Goal: Transaction & Acquisition: Purchase product/service

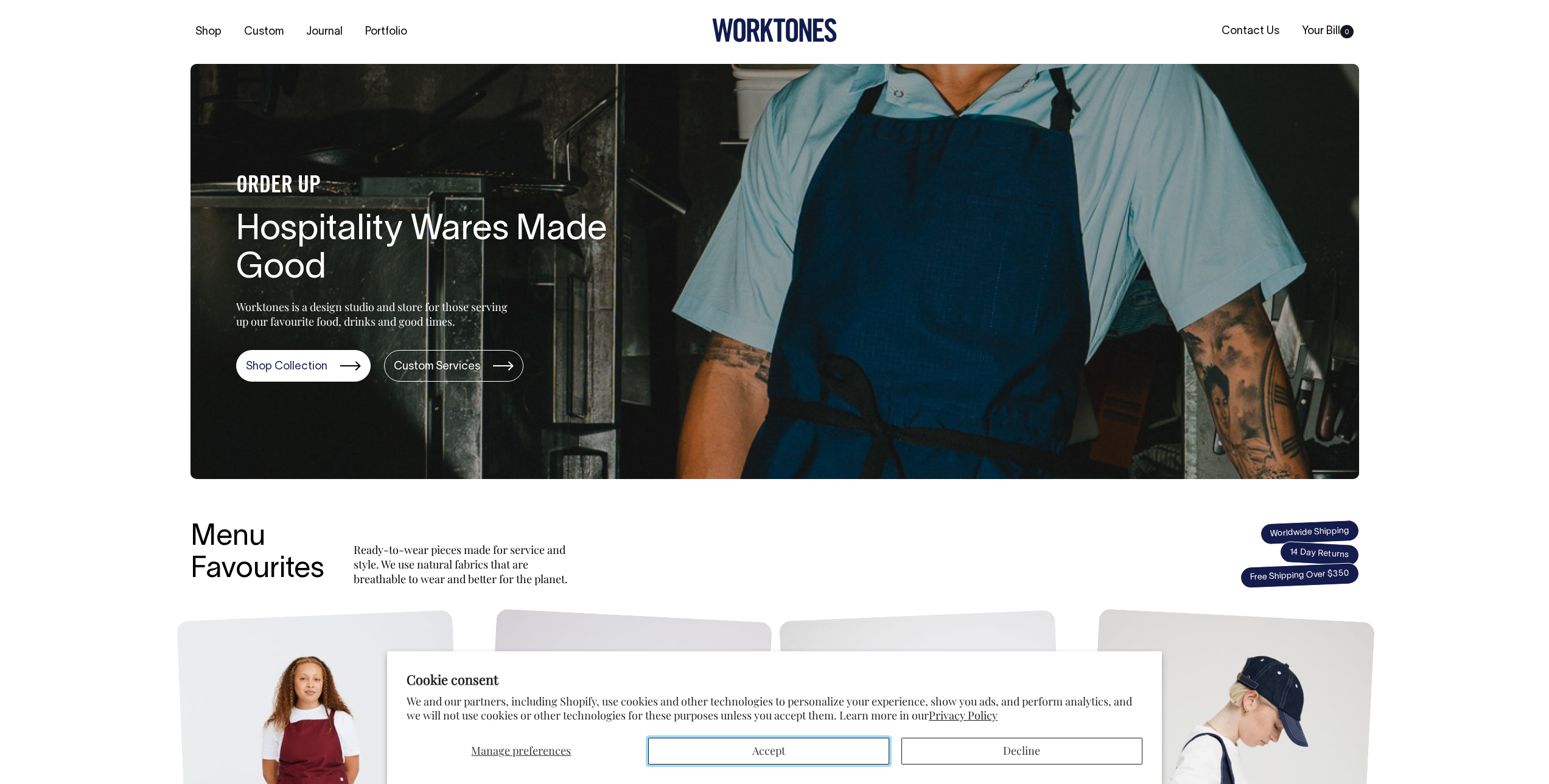
click at [797, 753] on button "Accept" at bounding box center [769, 750] width 241 height 27
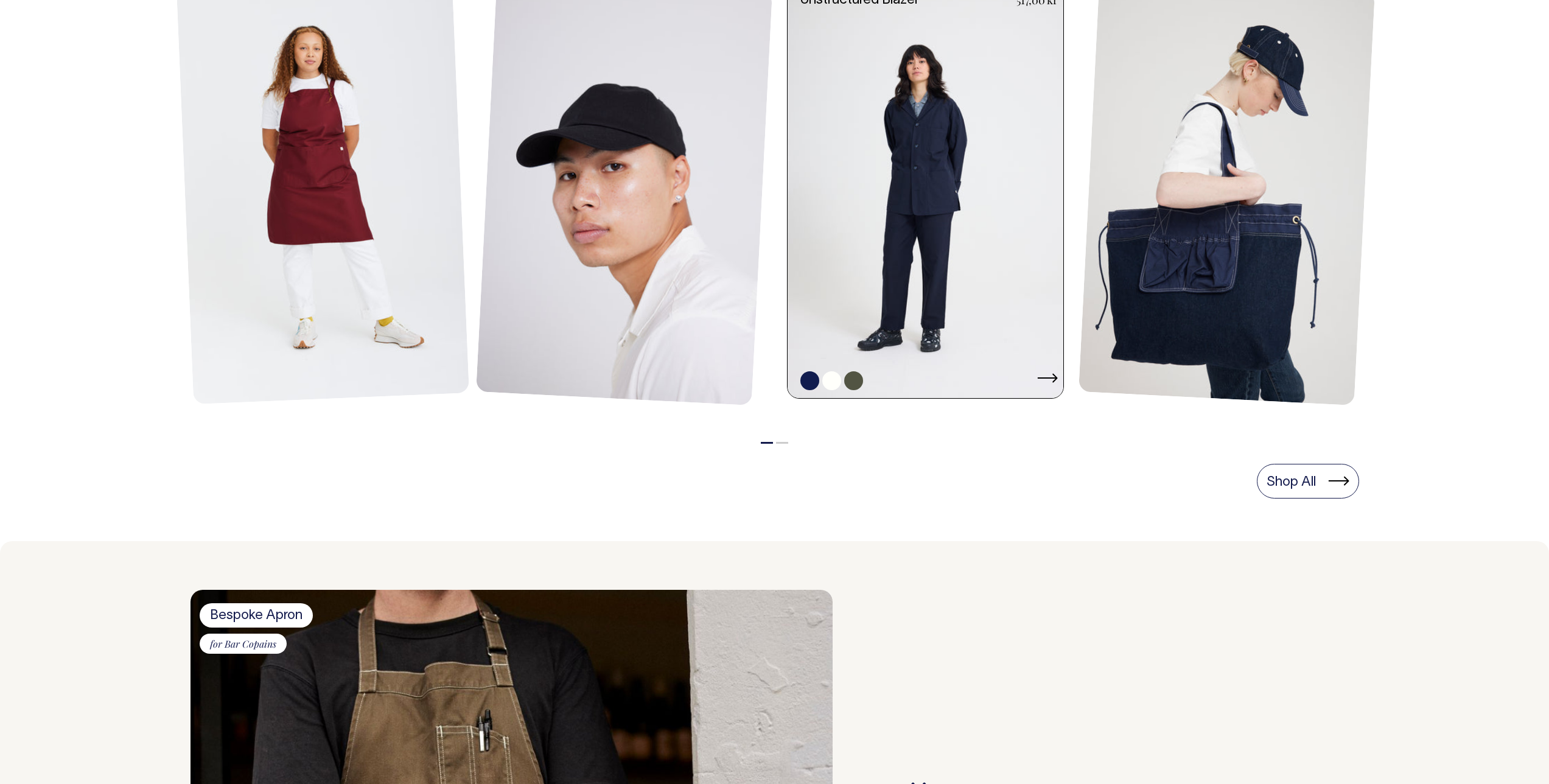
scroll to position [629, 0]
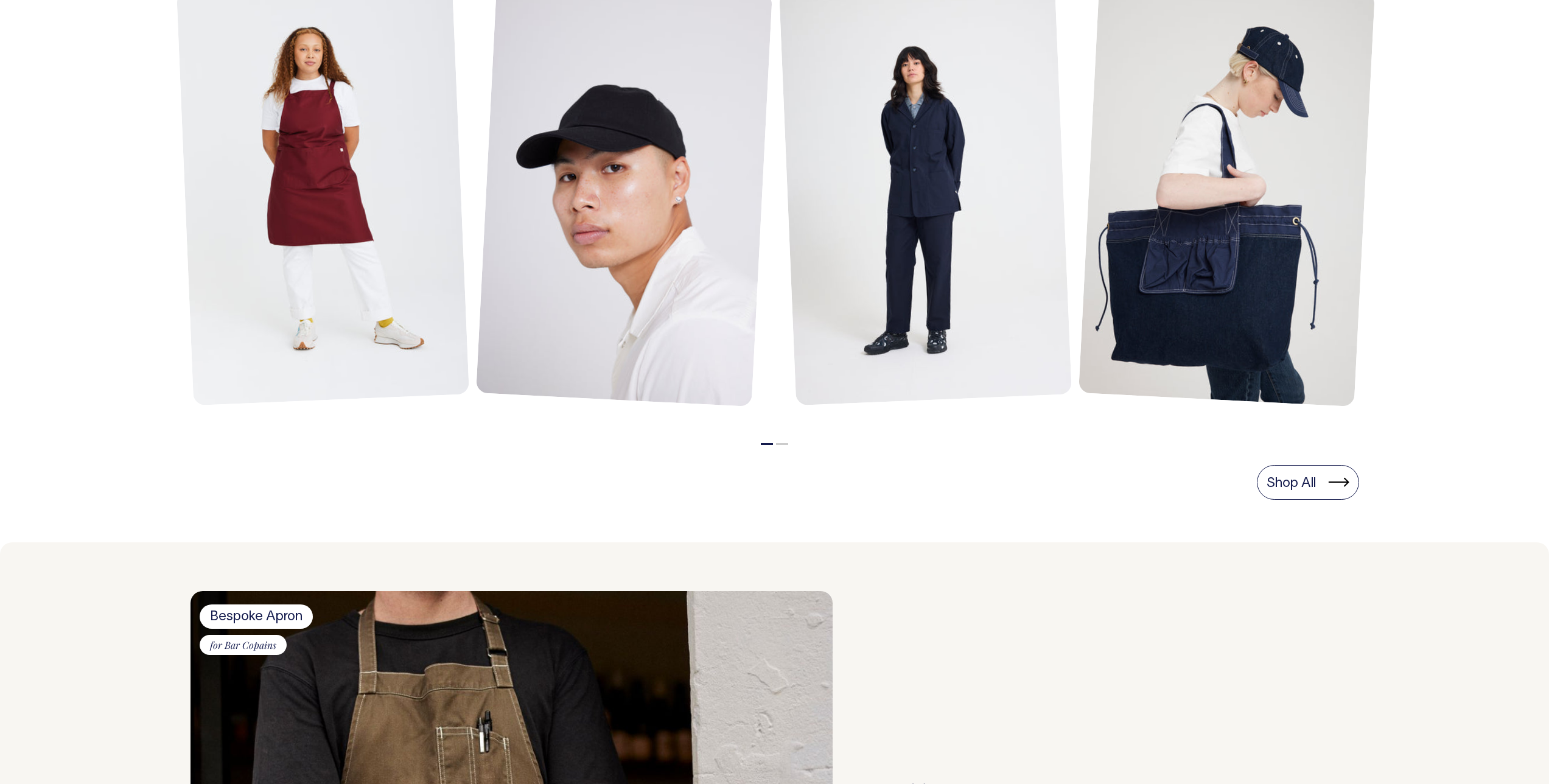
click at [782, 444] on button "2" at bounding box center [782, 444] width 12 height 2
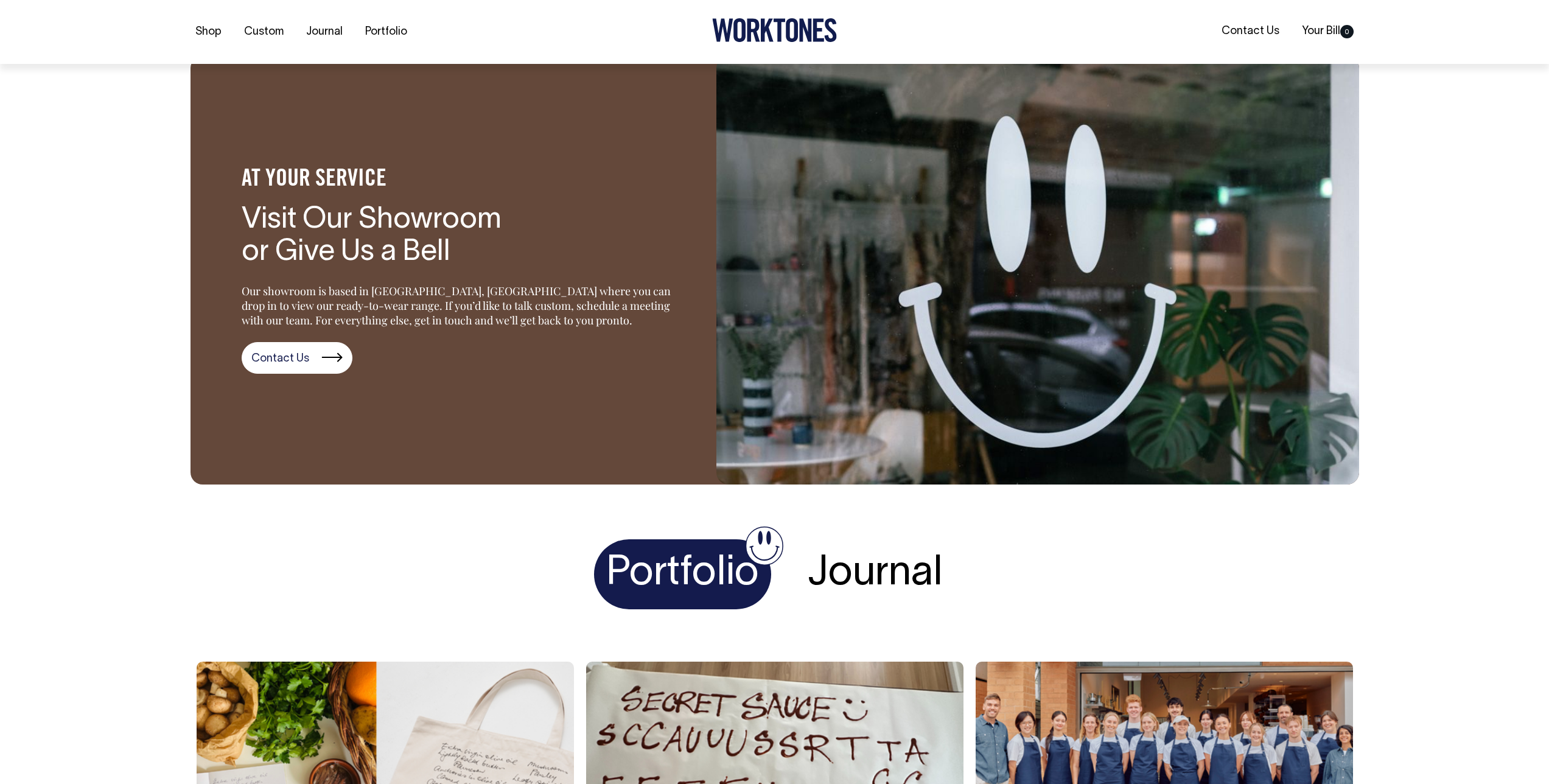
scroll to position [1922, 0]
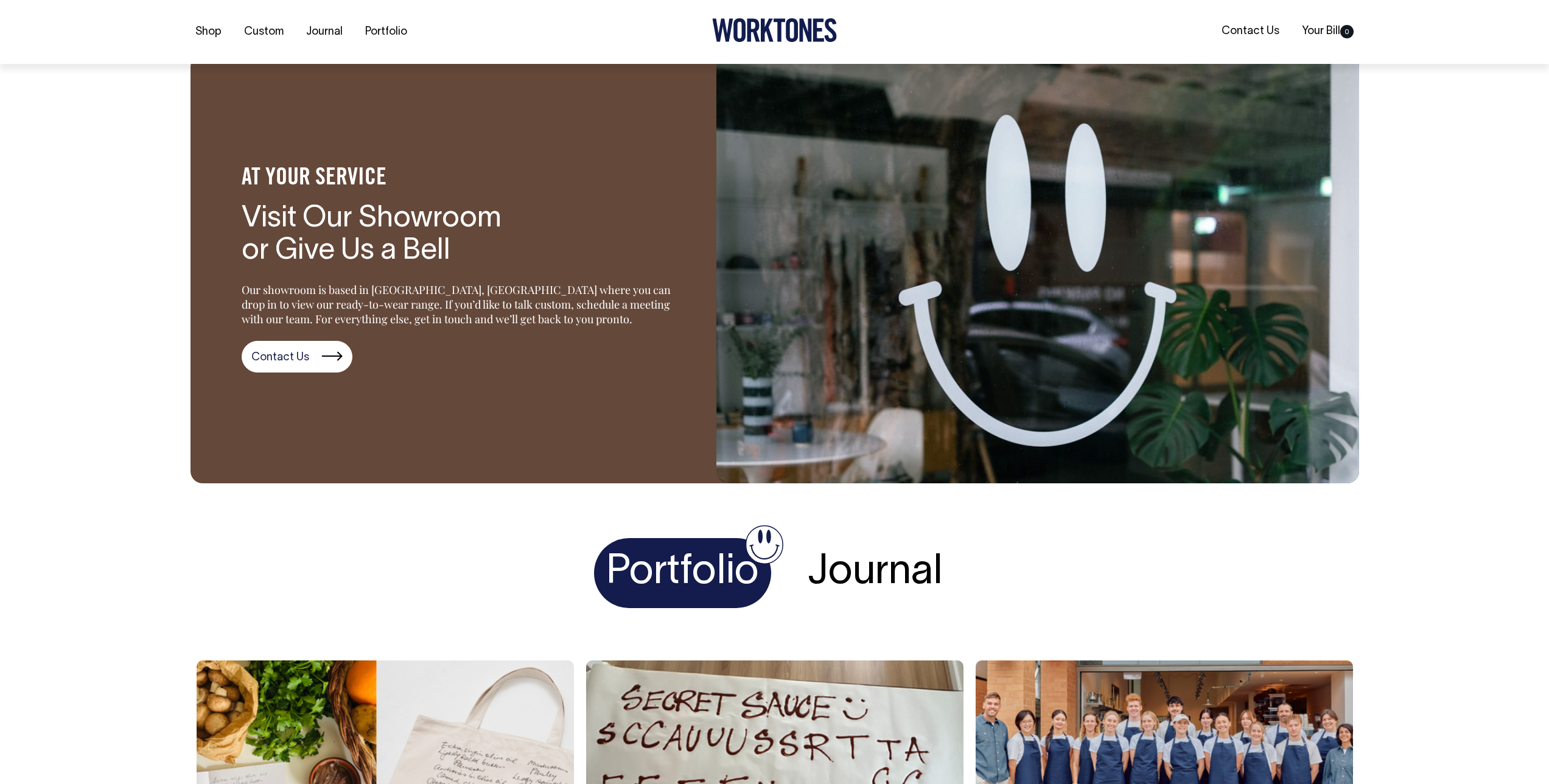
click at [874, 563] on h4 "Journal" at bounding box center [876, 572] width 160 height 70
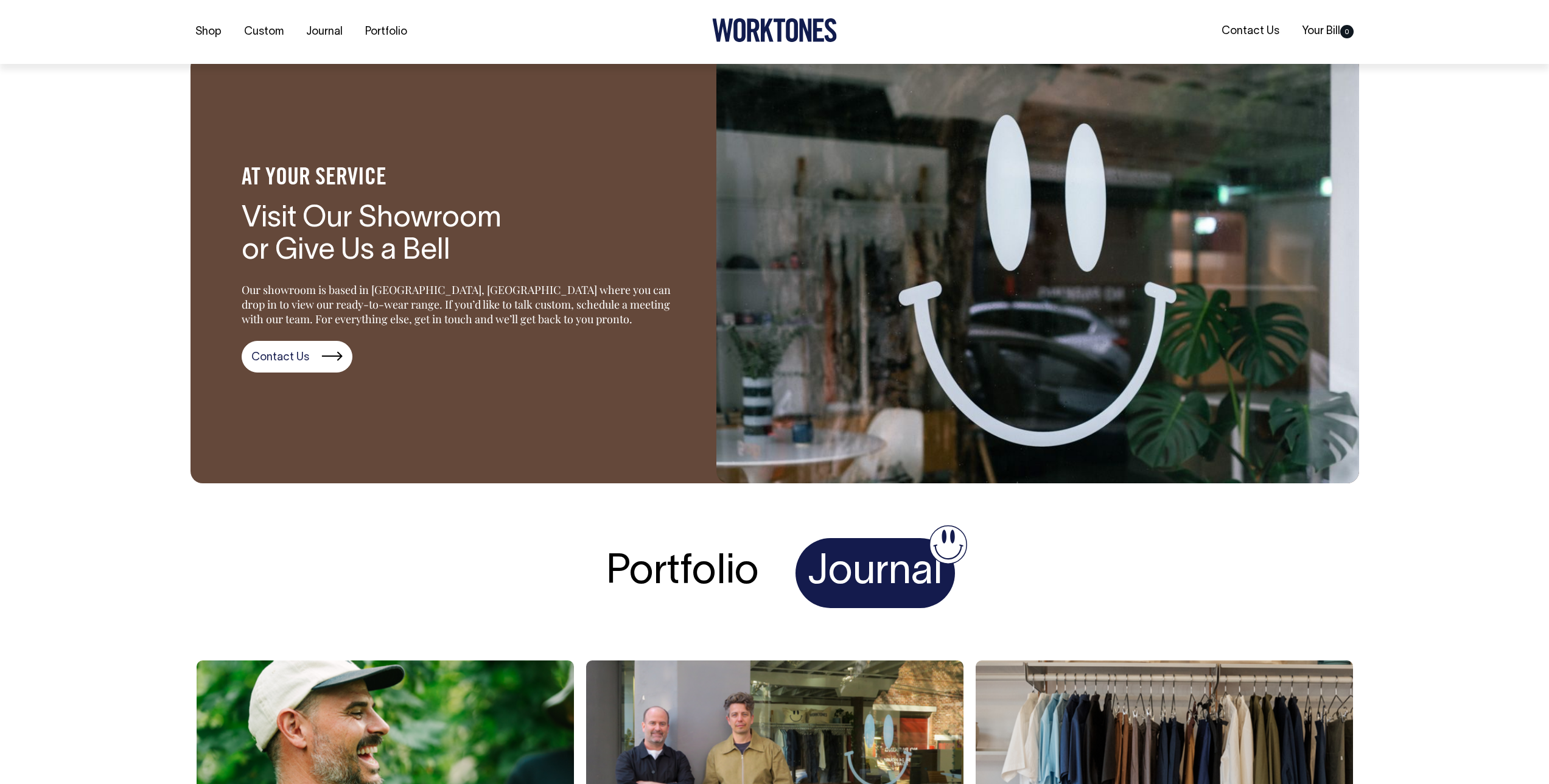
click at [689, 569] on h4 "Portfolio" at bounding box center [682, 572] width 177 height 70
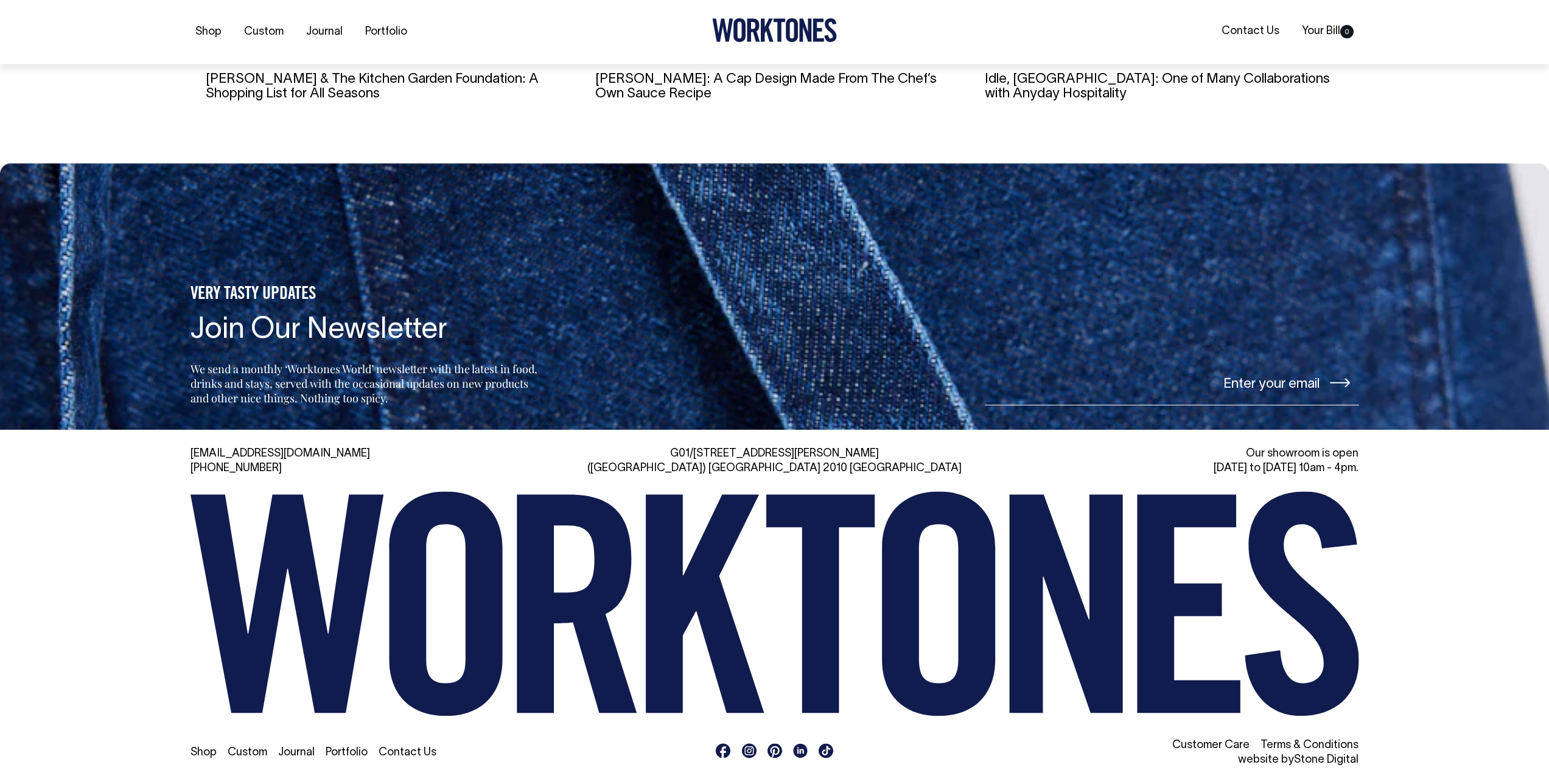
scroll to position [2764, 0]
click at [747, 596] on icon at bounding box center [774, 603] width 1169 height 225
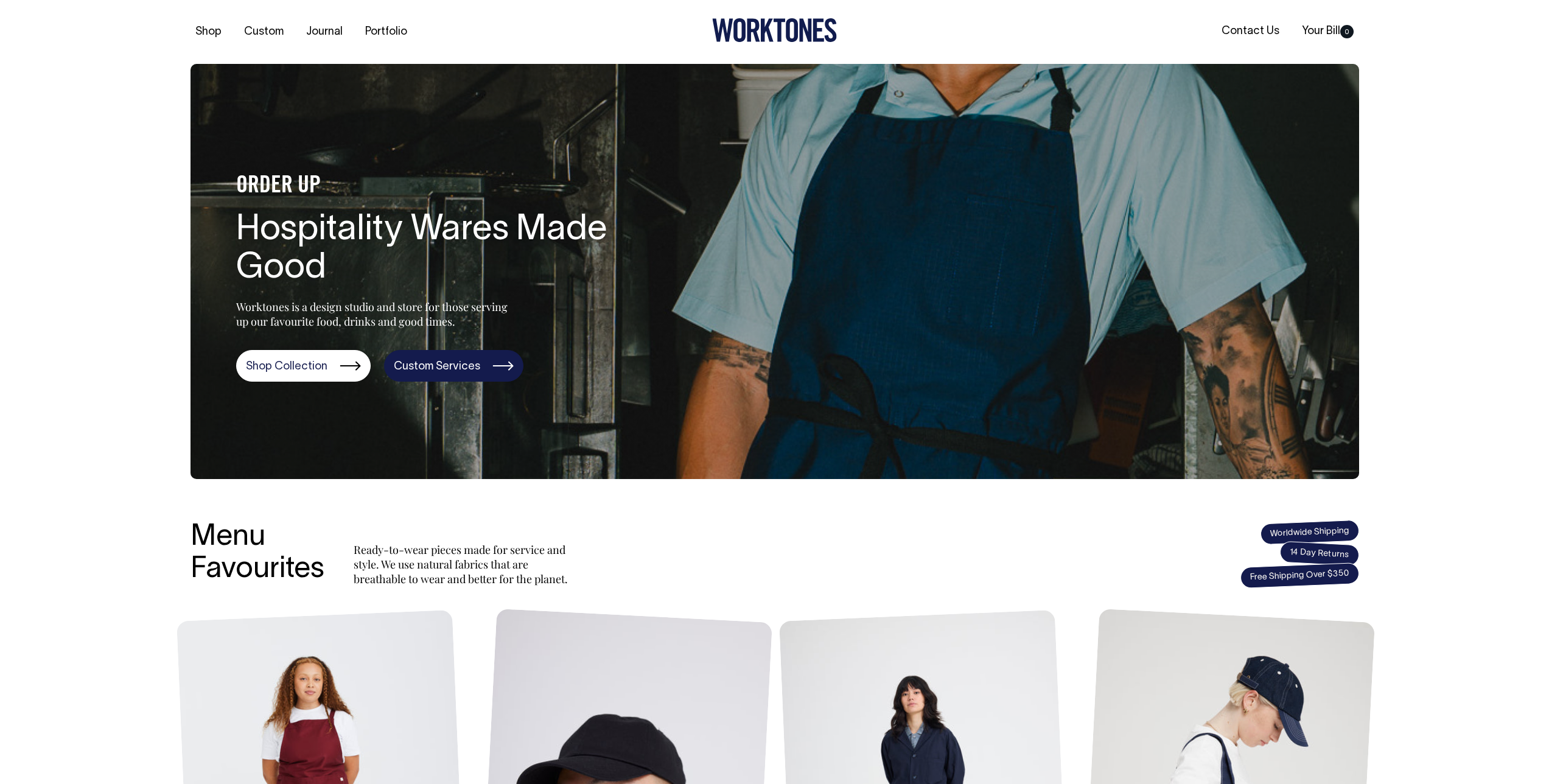
click at [475, 360] on link "Custom Services" at bounding box center [453, 366] width 139 height 32
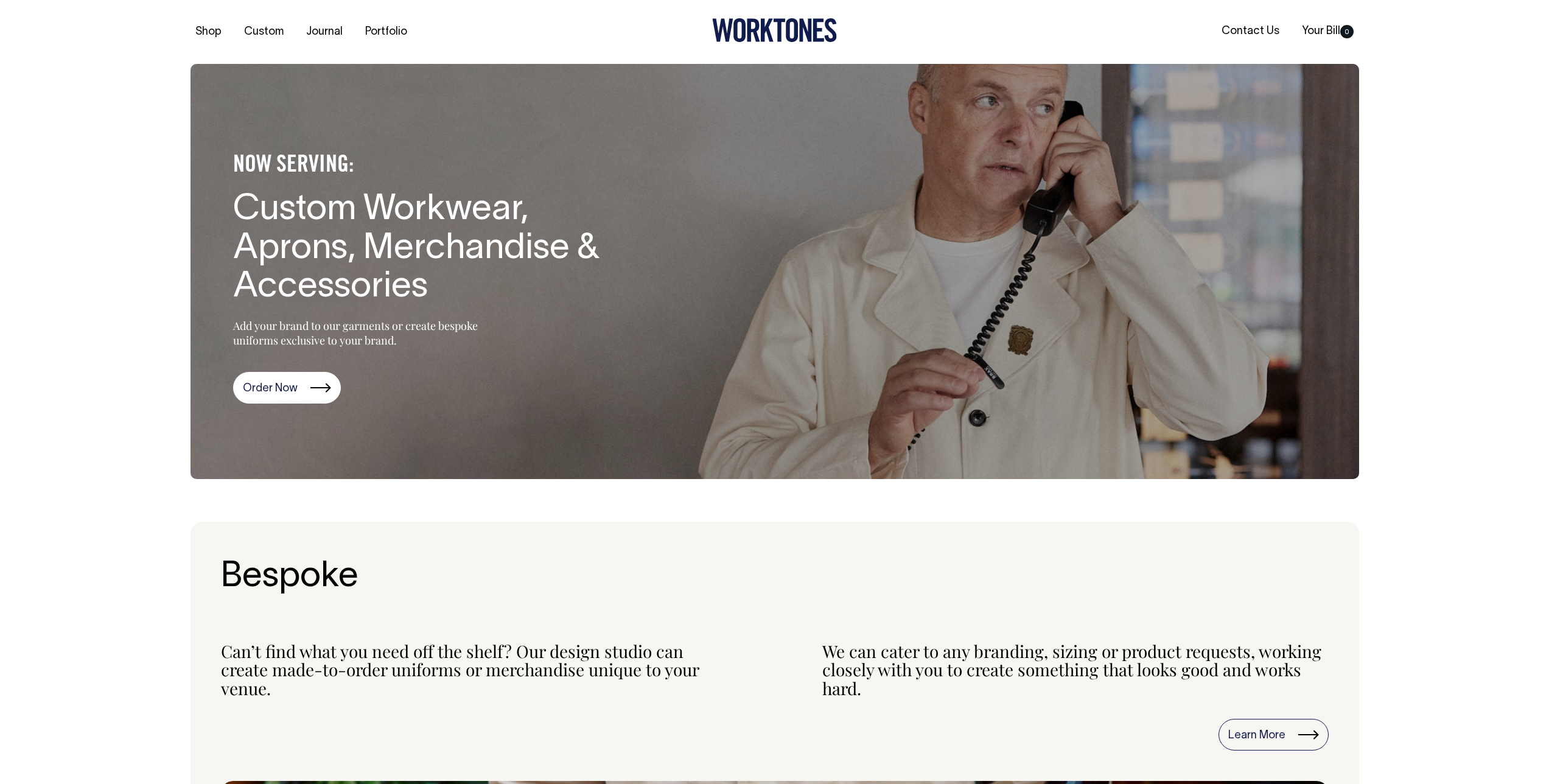
click at [782, 29] on icon at bounding box center [774, 30] width 125 height 24
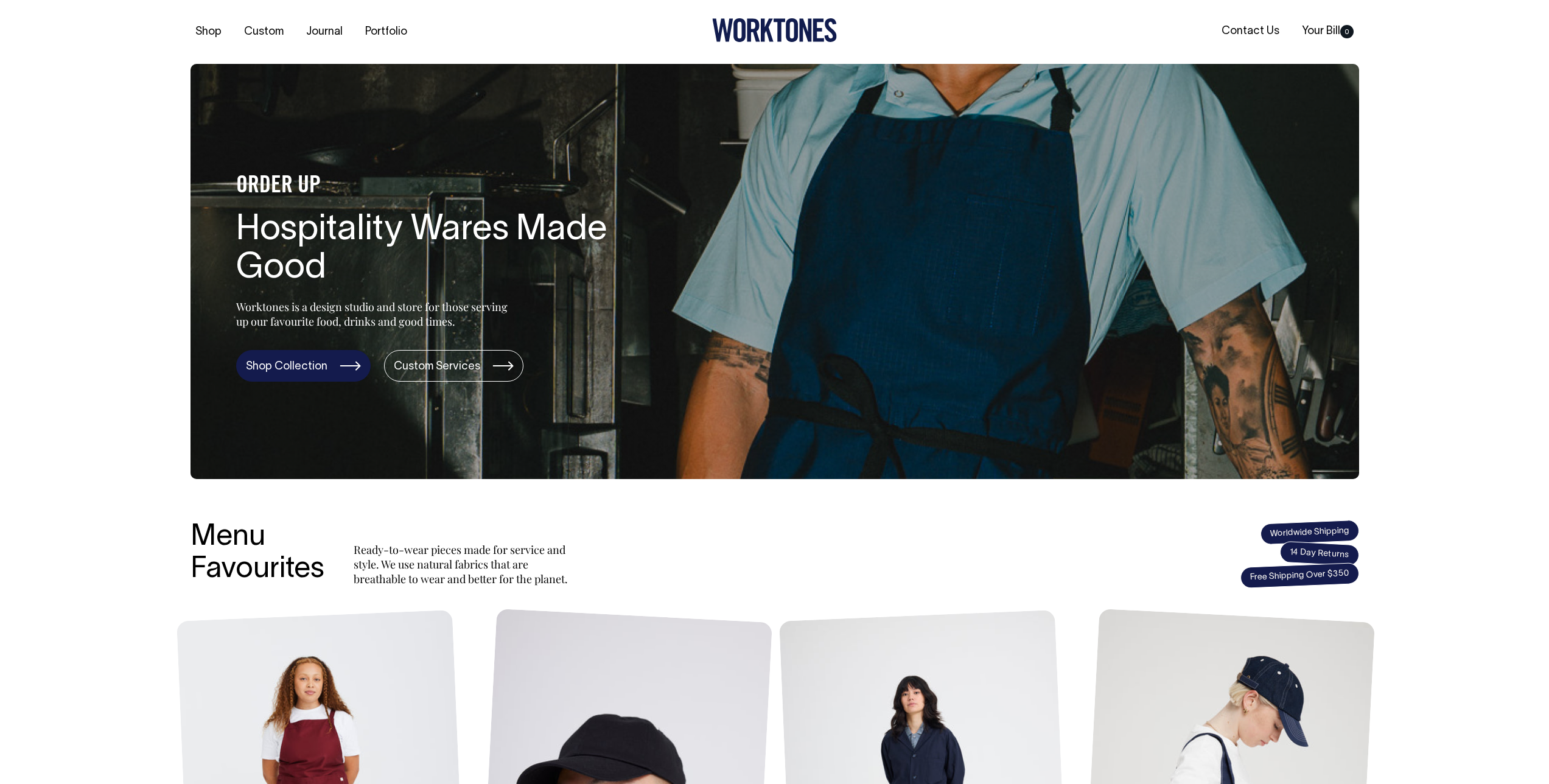
click at [297, 372] on link "Shop Collection" at bounding box center [304, 366] width 135 height 32
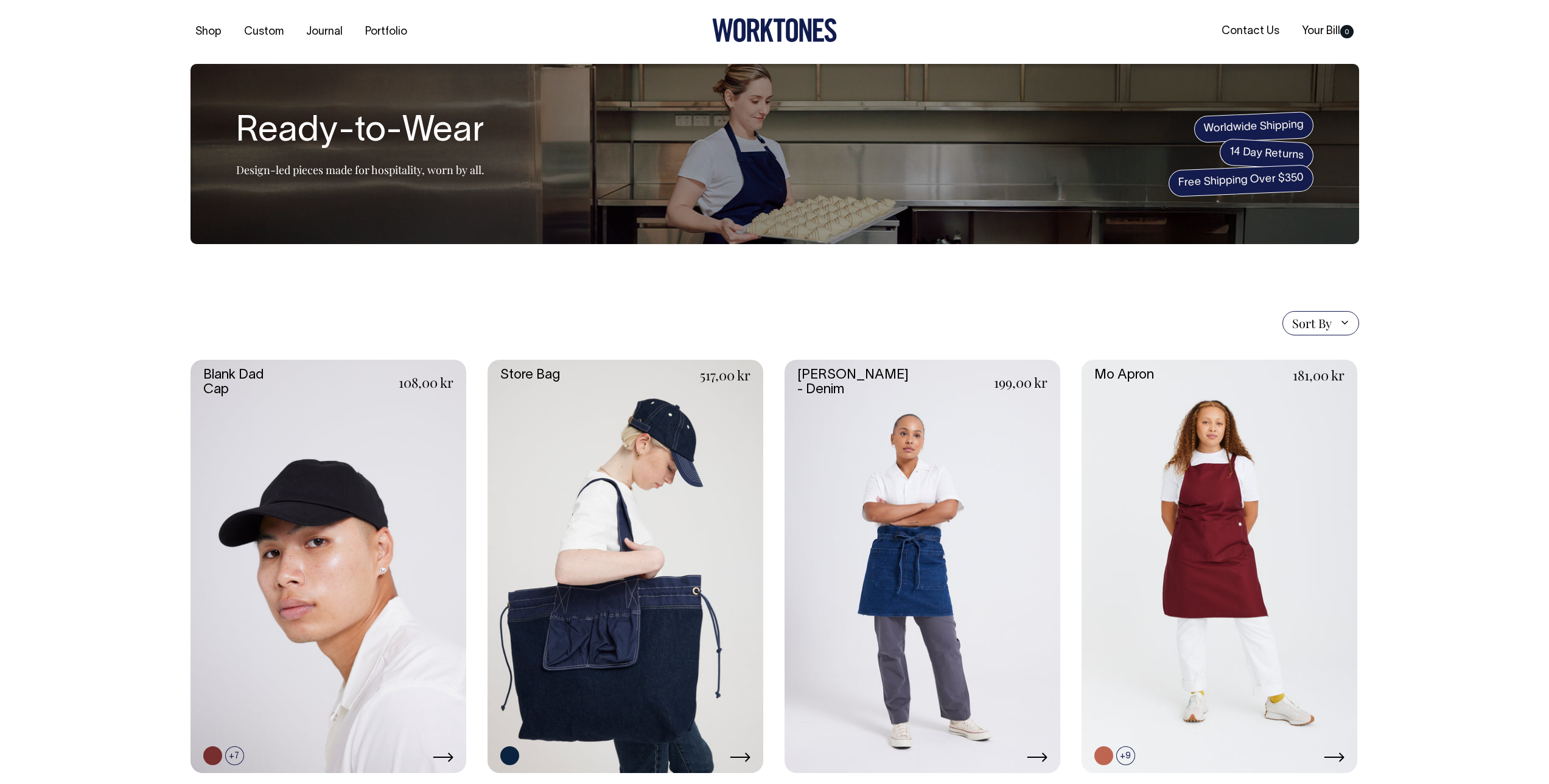
click at [636, 569] on link at bounding box center [625, 566] width 276 height 414
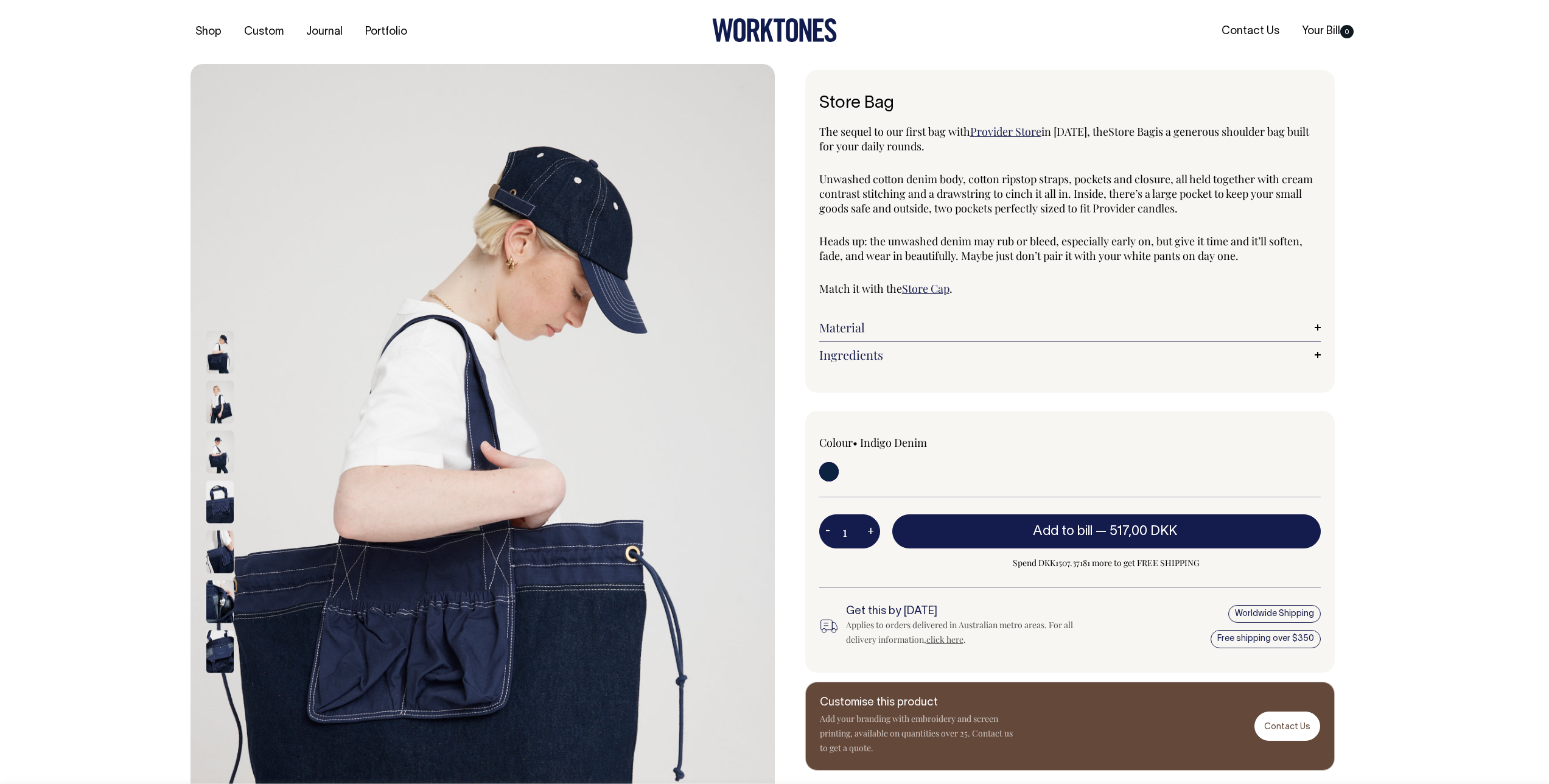
click at [914, 328] on link "Material" at bounding box center [1070, 327] width 502 height 14
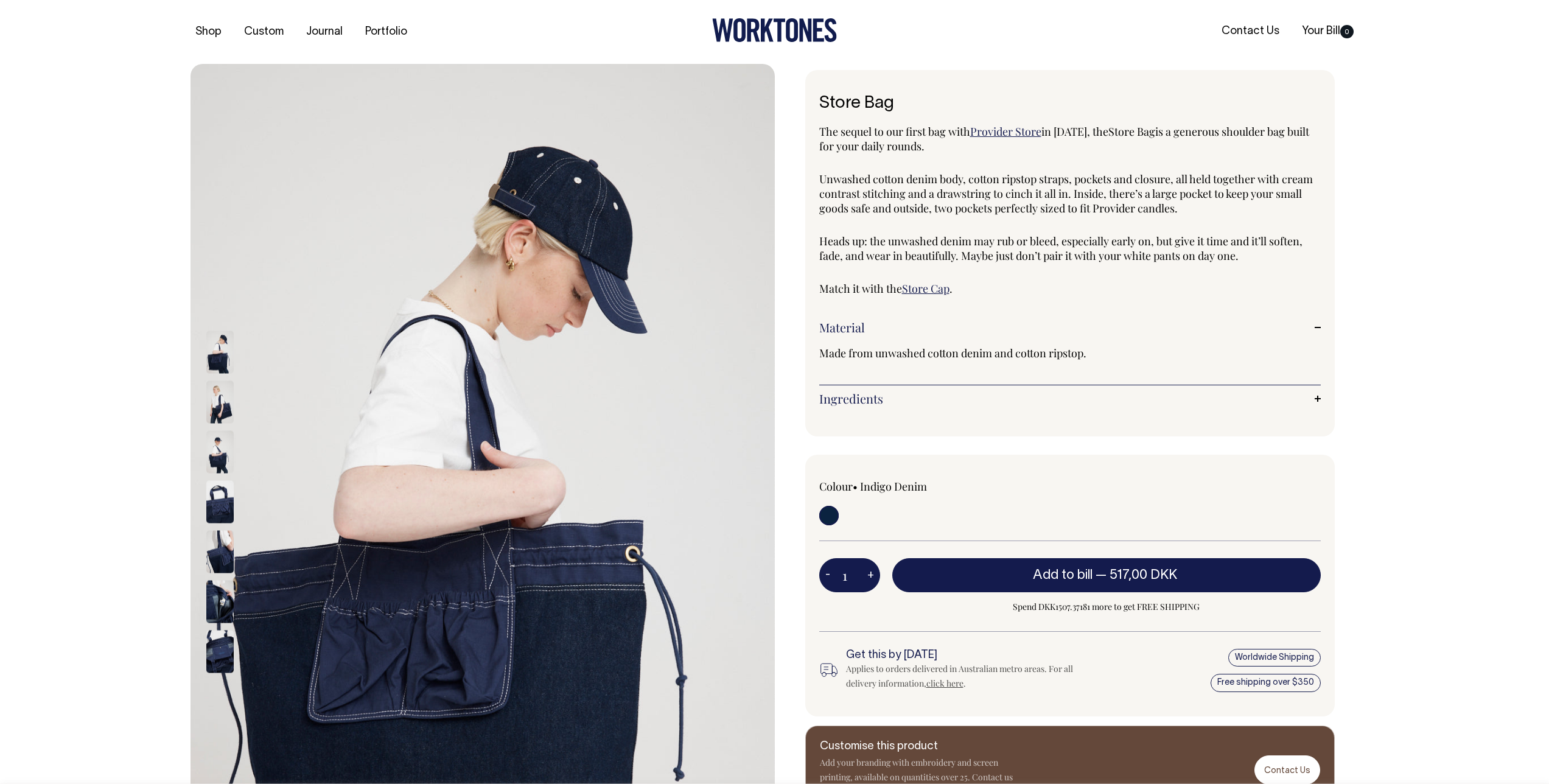
click at [909, 411] on div "Ingredients Width: 56 cm Height: 40 cm Strap Length: 63 cm Base Depth: 15 cm" at bounding box center [1070, 399] width 502 height 27
click at [914, 405] on link "Ingredients" at bounding box center [1070, 399] width 502 height 14
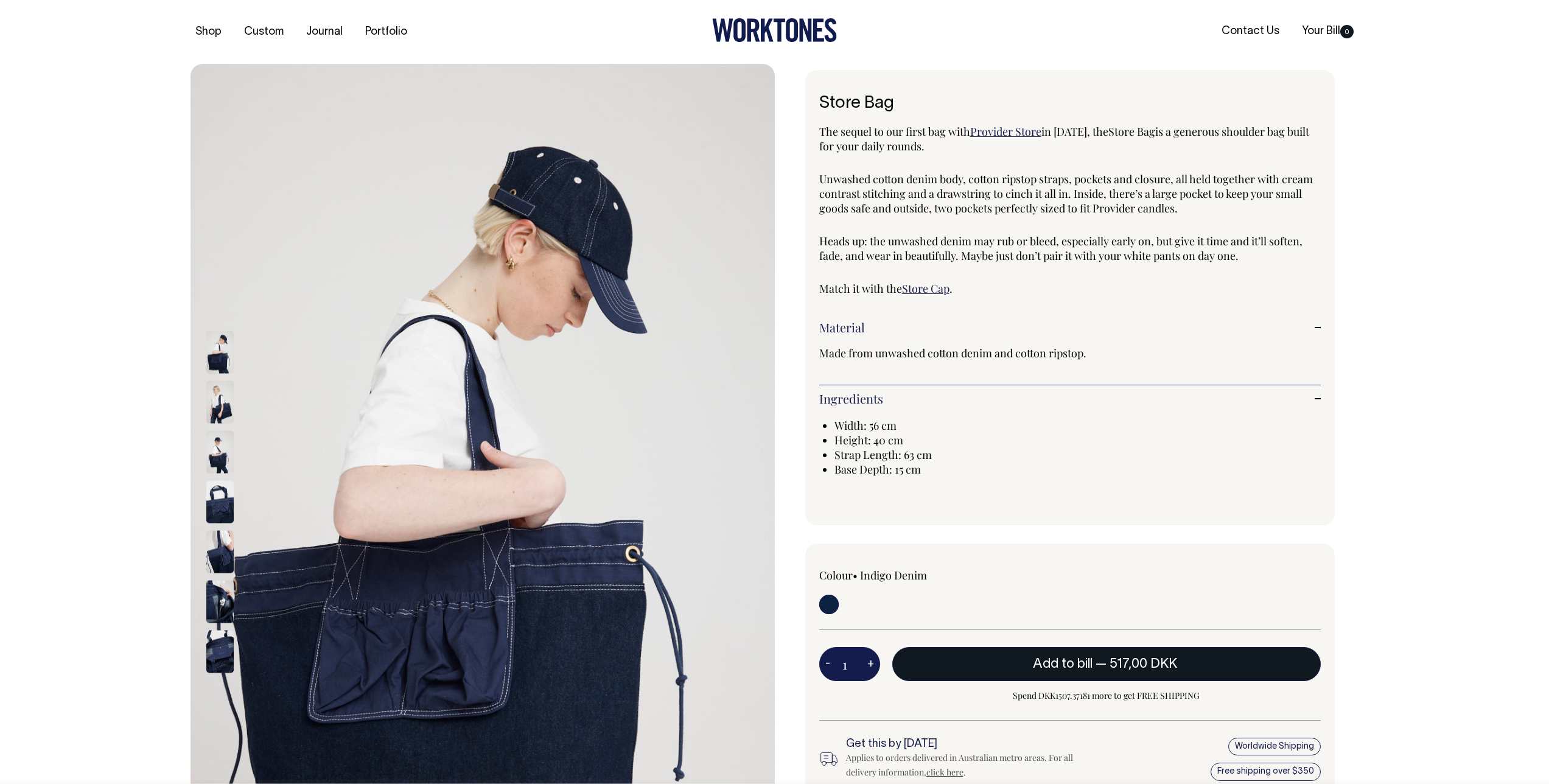
click at [1101, 659] on span "— 517,00 DKK" at bounding box center [1137, 664] width 84 height 12
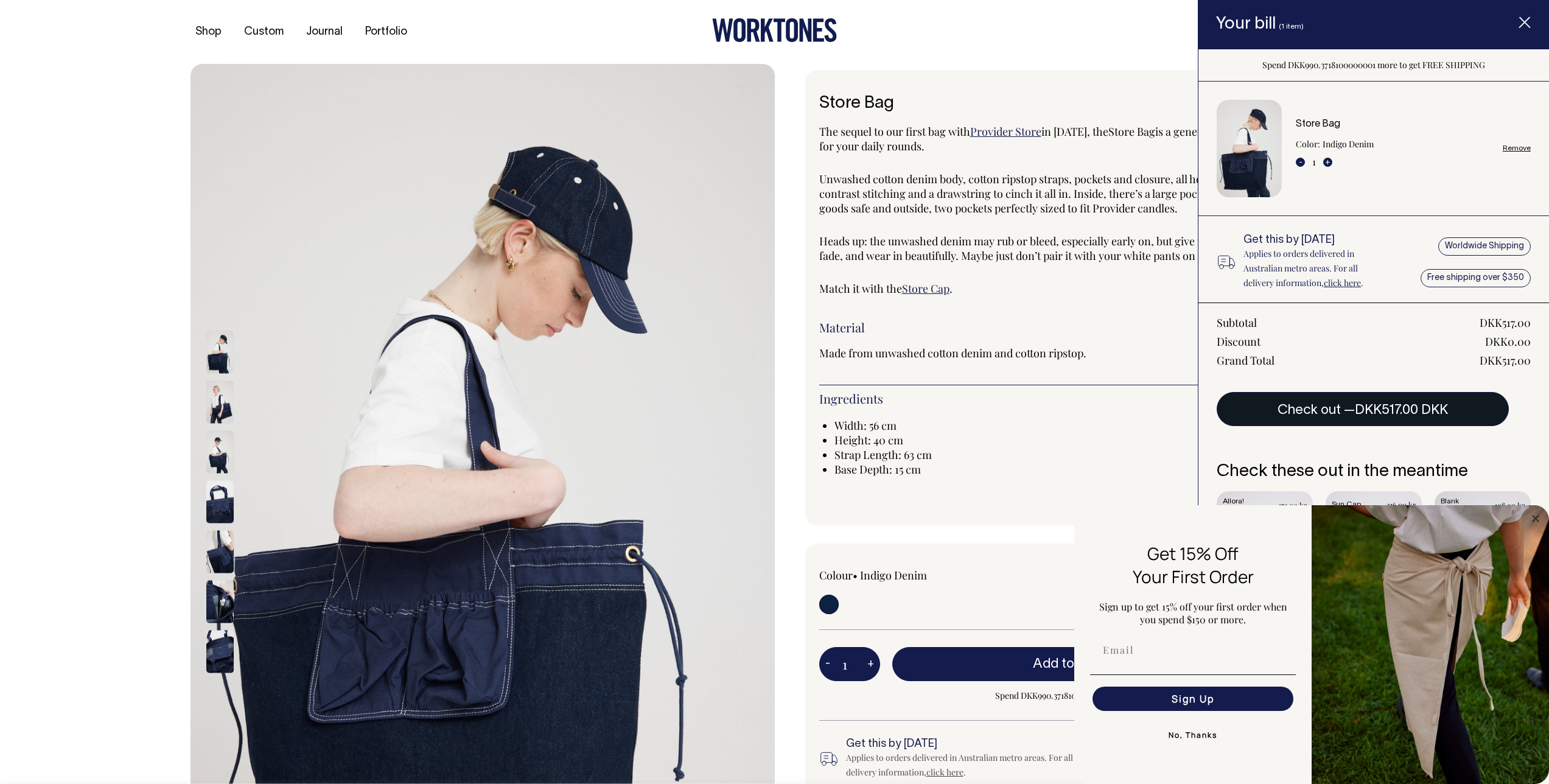
click at [1343, 407] on button "Check out — DKK517.00 DKK" at bounding box center [1363, 408] width 292 height 34
